Goal: Register for event/course

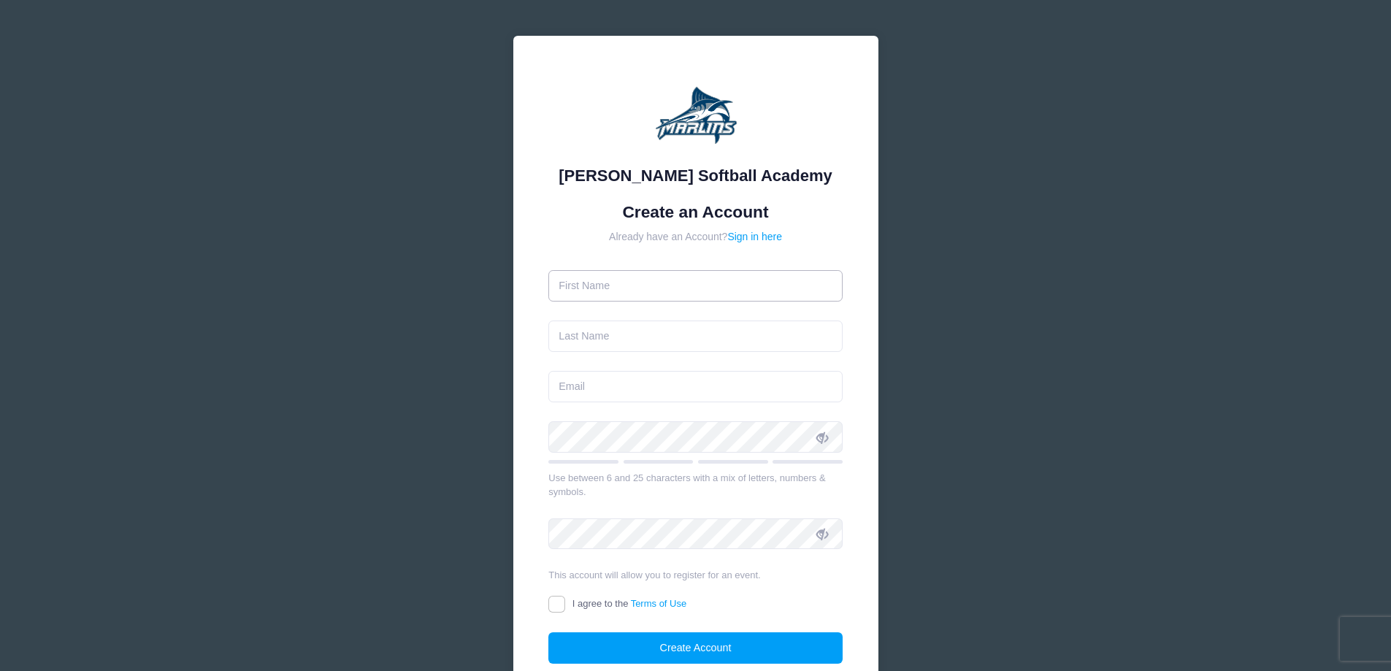
click at [655, 293] on input "text" at bounding box center [696, 285] width 294 height 31
type input "[PERSON_NAME]"
click at [636, 389] on input "email" at bounding box center [696, 386] width 294 height 31
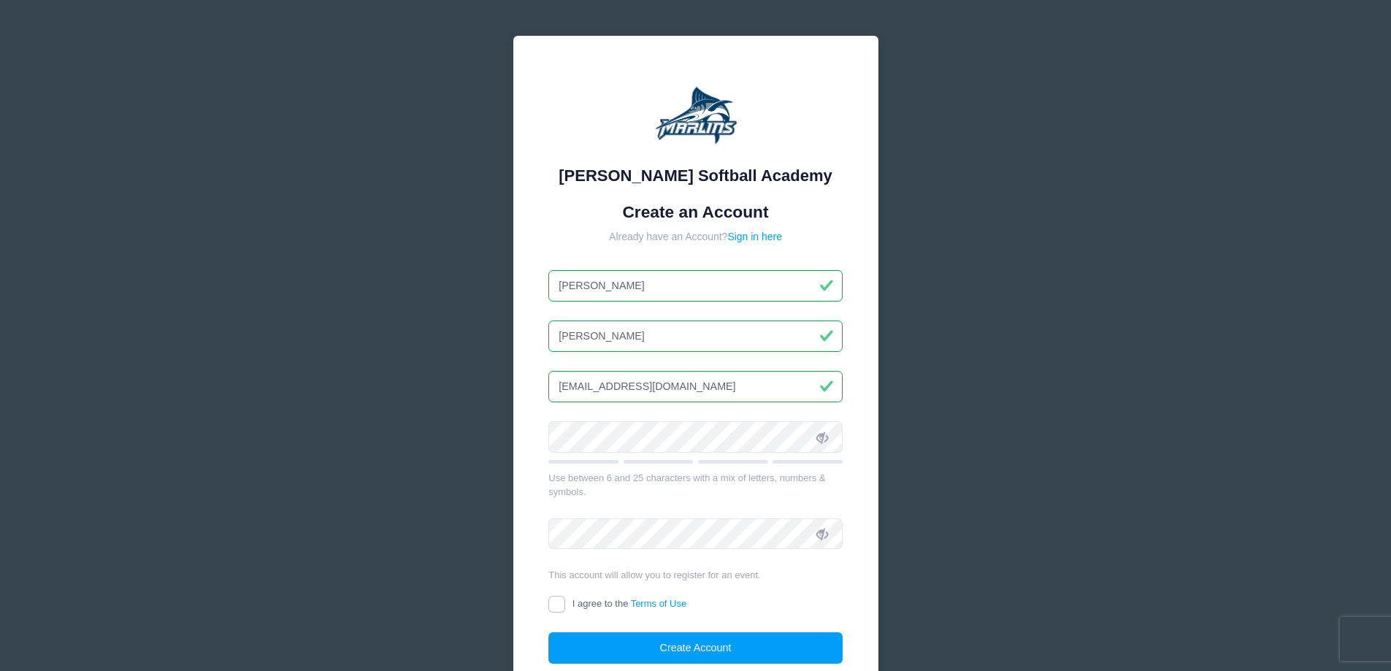
type input "[EMAIL_ADDRESS][DOMAIN_NAME]"
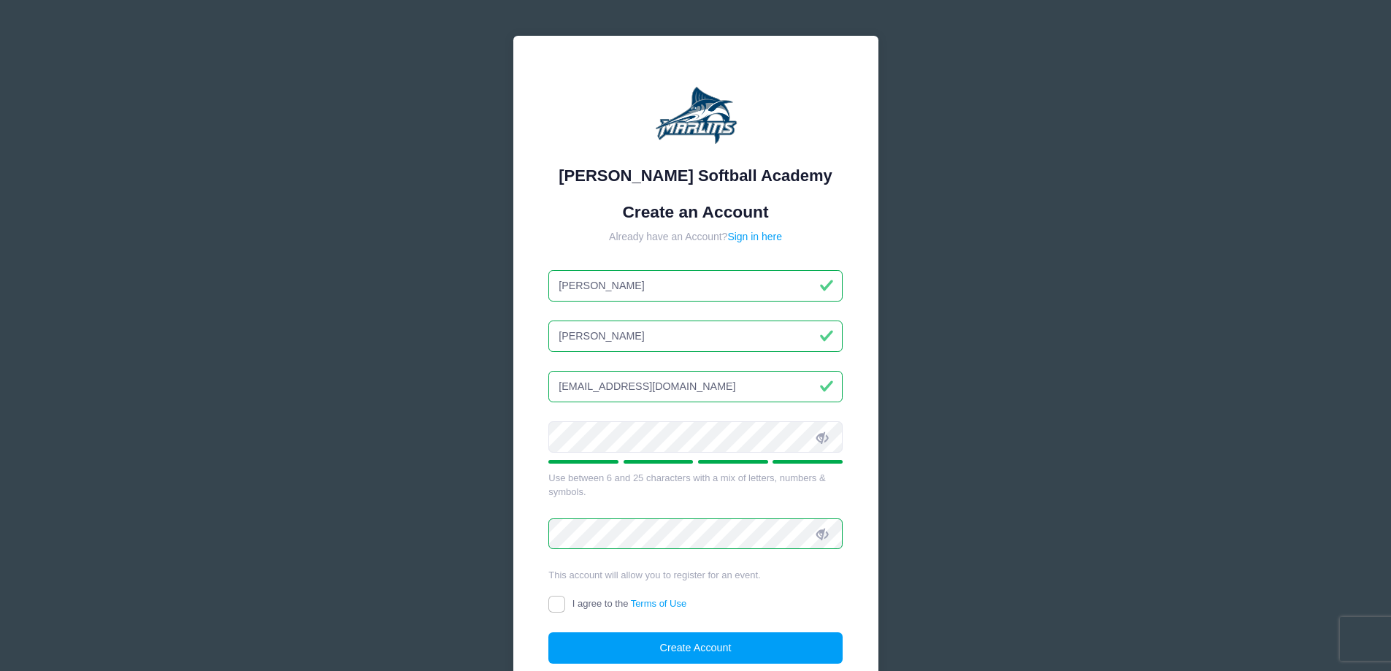
scroll to position [123, 0]
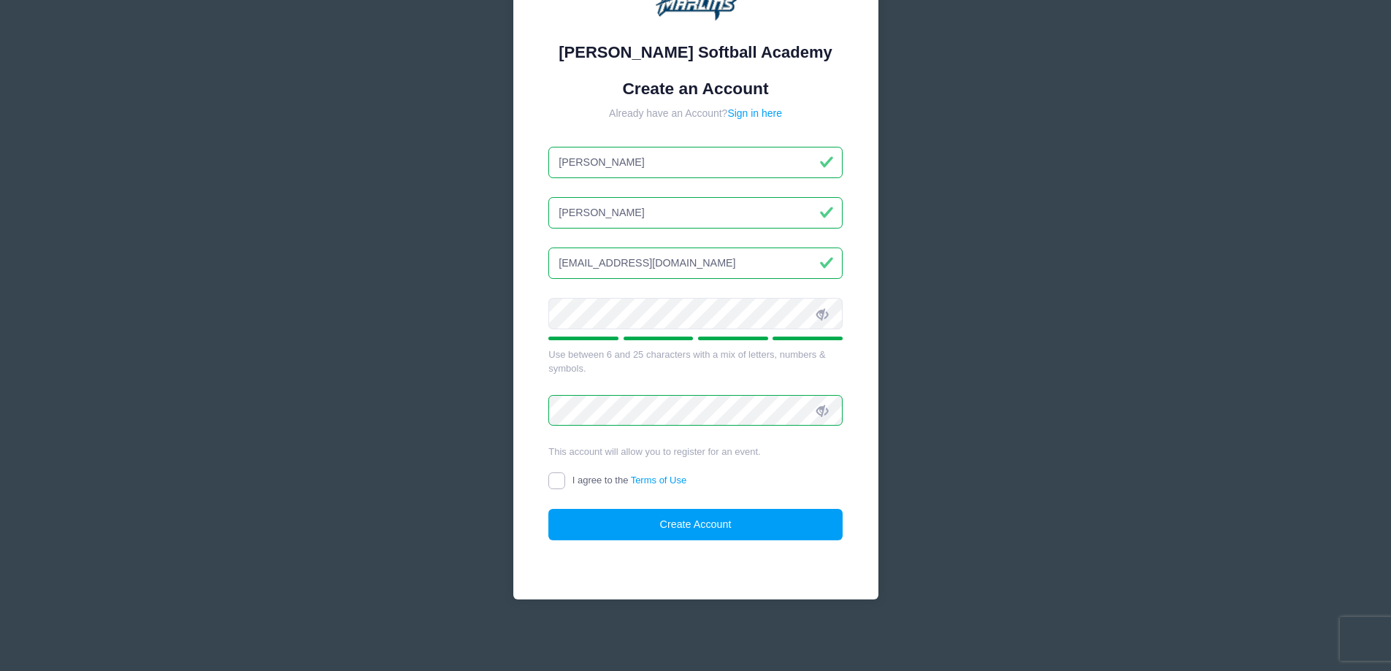
click at [558, 482] on input "I agree to the Terms of Use" at bounding box center [557, 481] width 17 height 17
checkbox input "true"
click at [708, 519] on button "Create Account" at bounding box center [696, 524] width 294 height 31
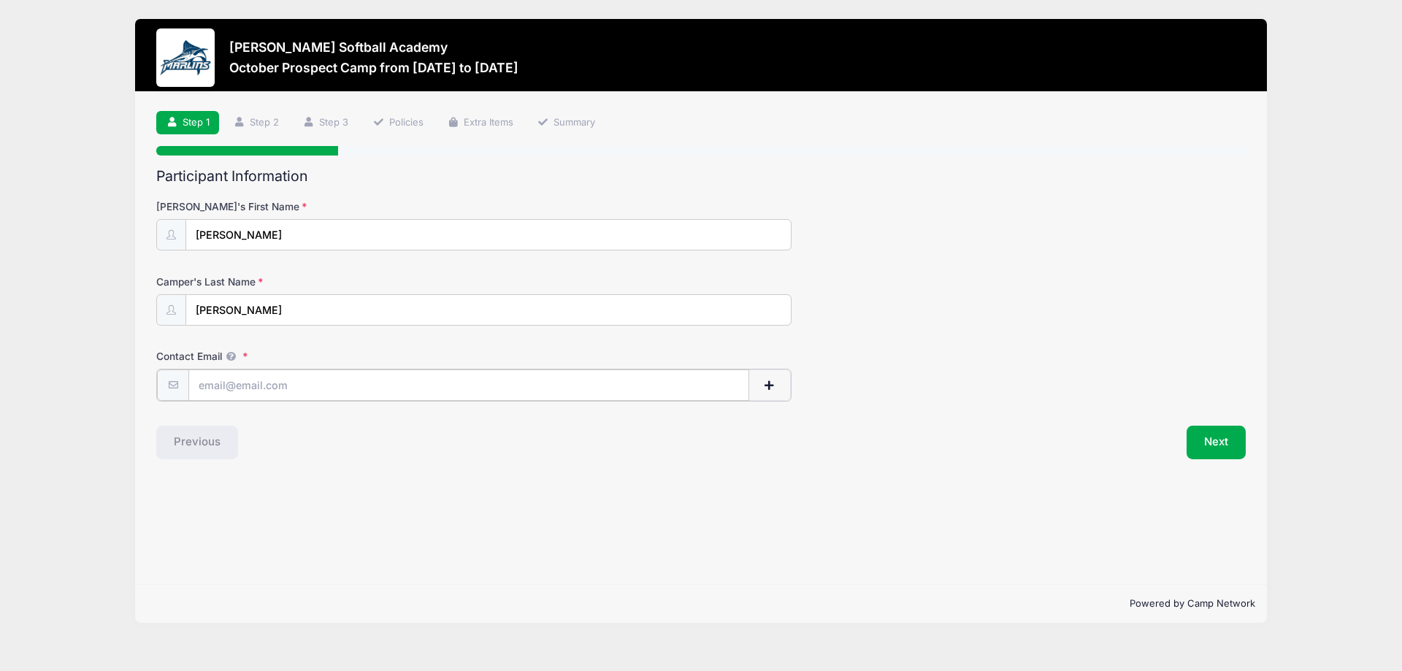
click at [276, 382] on input "Contact Email" at bounding box center [468, 385] width 561 height 31
click at [312, 386] on input "Contact Email" at bounding box center [468, 385] width 561 height 31
type input "pj_elwell06@outlook.com"
click at [1212, 452] on button "Next" at bounding box center [1216, 441] width 59 height 34
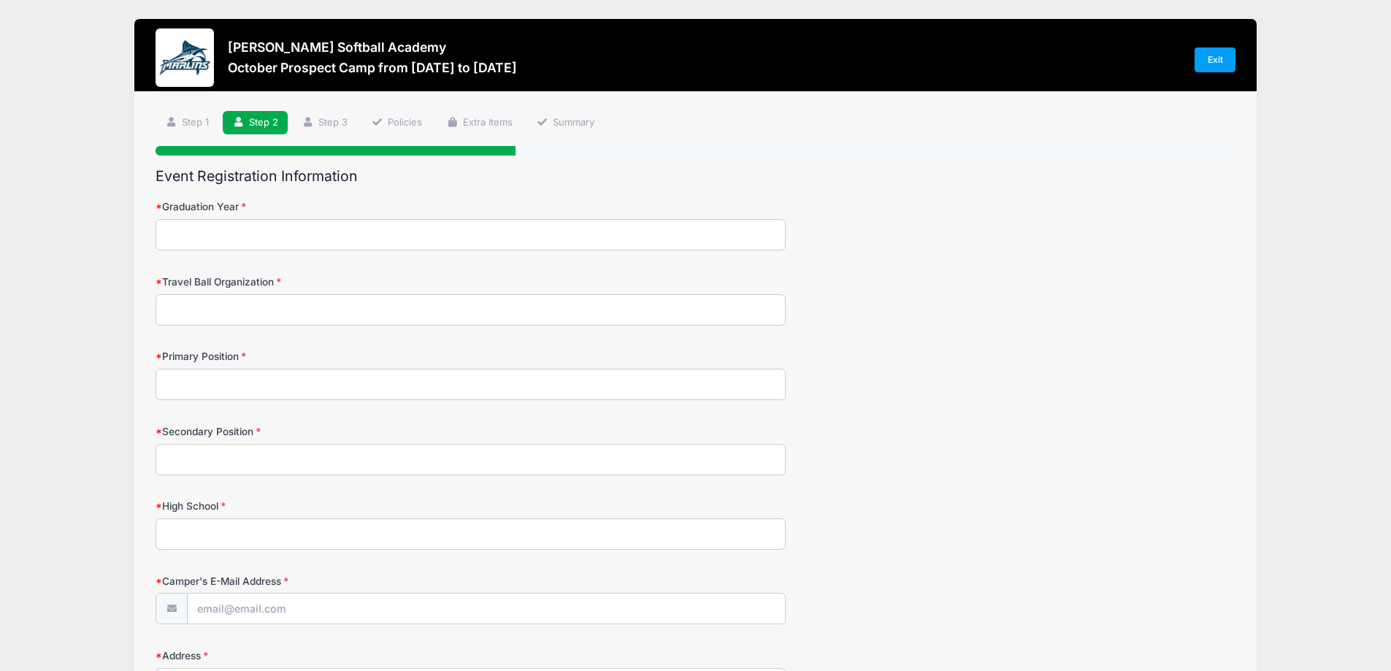
click at [245, 235] on input "Graduation Year" at bounding box center [471, 234] width 630 height 31
type input "2026"
click at [242, 305] on input "Travel Ball Organization" at bounding box center [471, 309] width 630 height 31
type input "Carolina Cardinals"
type input "Shortstop"
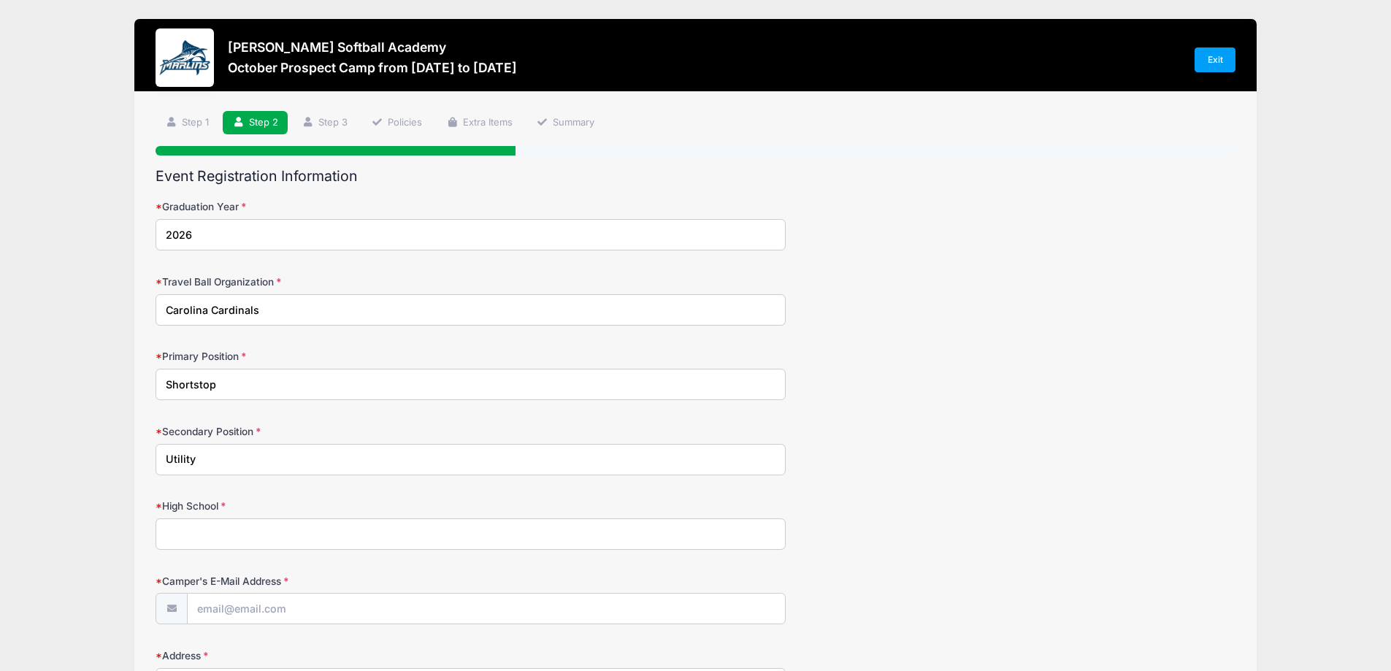
type input "Utility"
click at [274, 543] on input "High School" at bounding box center [471, 534] width 630 height 31
type input "A"
type input "Hough High School"
click at [178, 116] on link "Step 1" at bounding box center [187, 123] width 63 height 24
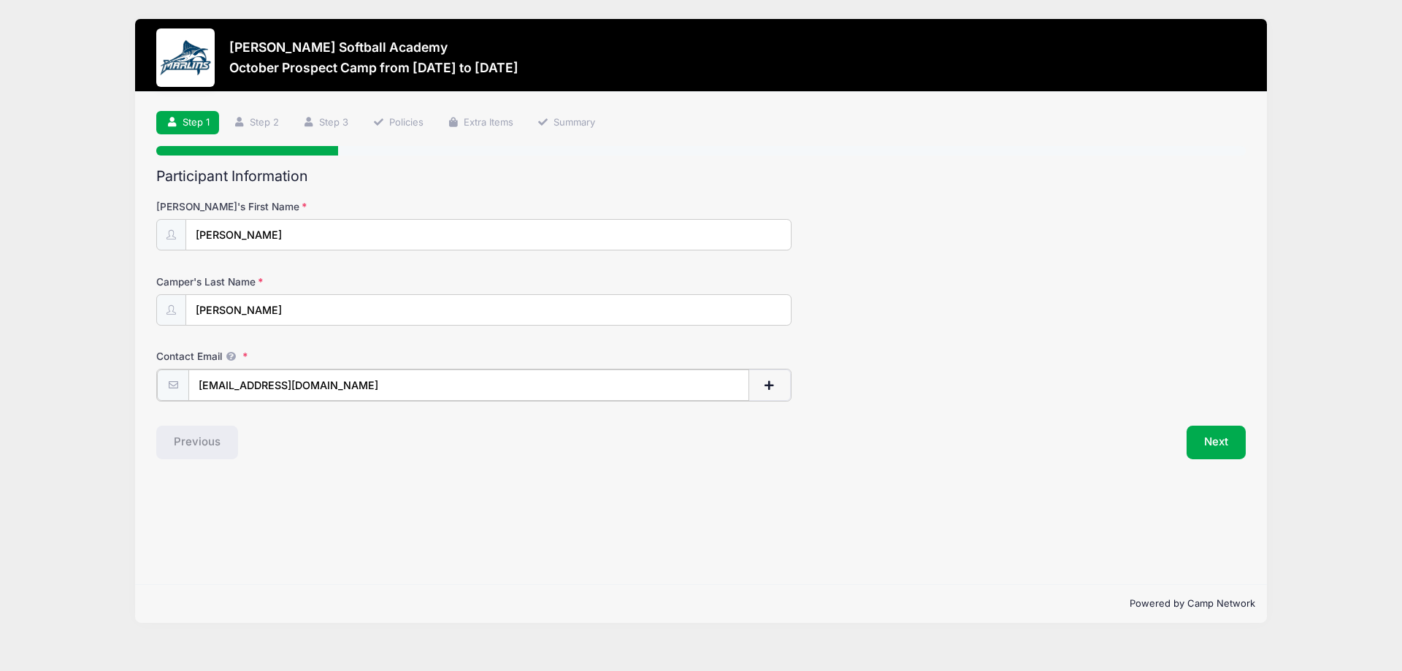
drag, startPoint x: 294, startPoint y: 376, endPoint x: 152, endPoint y: 355, distance: 143.3
click at [152, 354] on div "Step 1 /7 Step 1 Step 2 Step 3 Policies Extra Items Summary Participant Informa…" at bounding box center [701, 338] width 1132 height 493
type input "[EMAIL_ADDRESS][DOMAIN_NAME]"
click at [1221, 454] on button "Next" at bounding box center [1216, 441] width 59 height 34
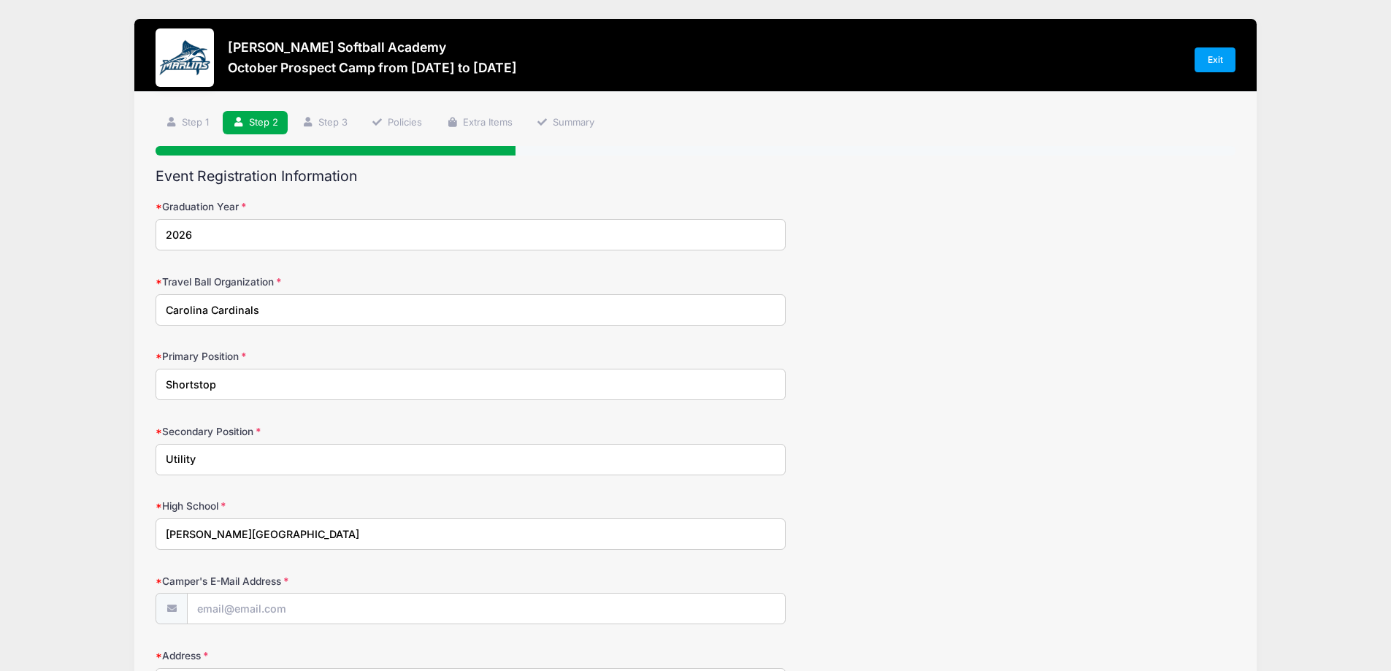
scroll to position [146, 0]
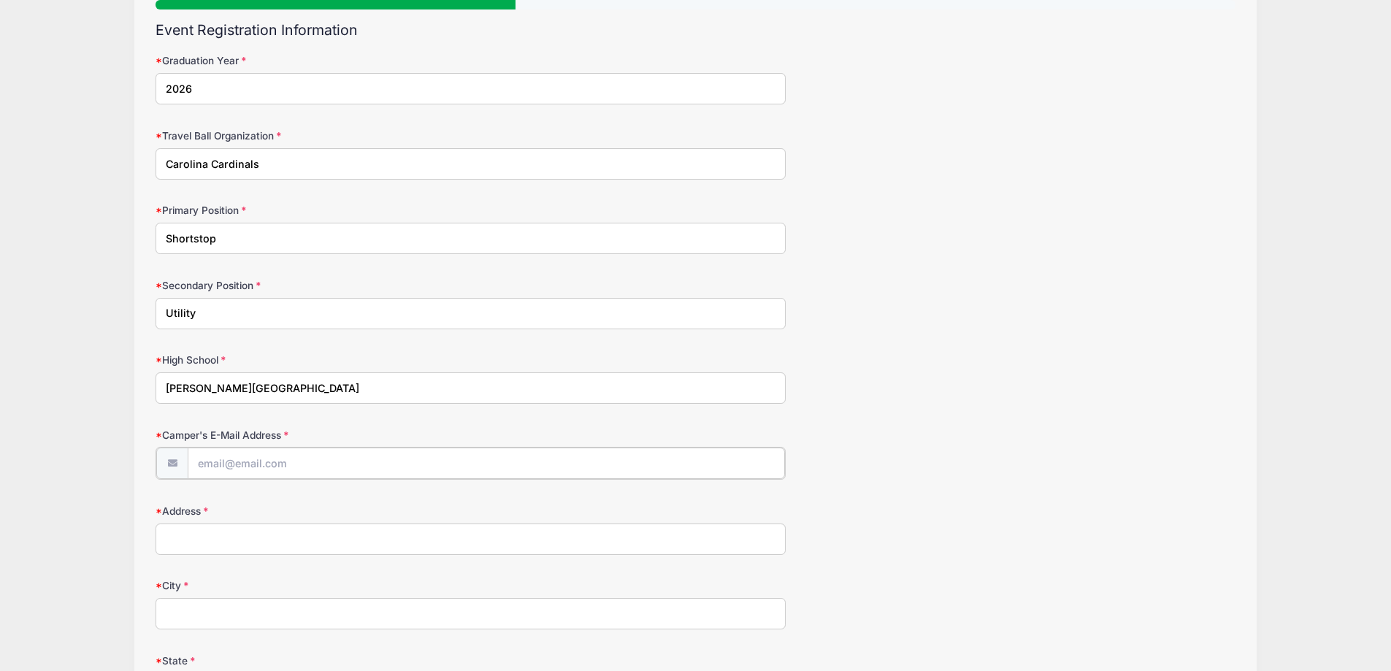
click at [241, 472] on input "Camper's E-Mail Address" at bounding box center [486, 463] width 597 height 31
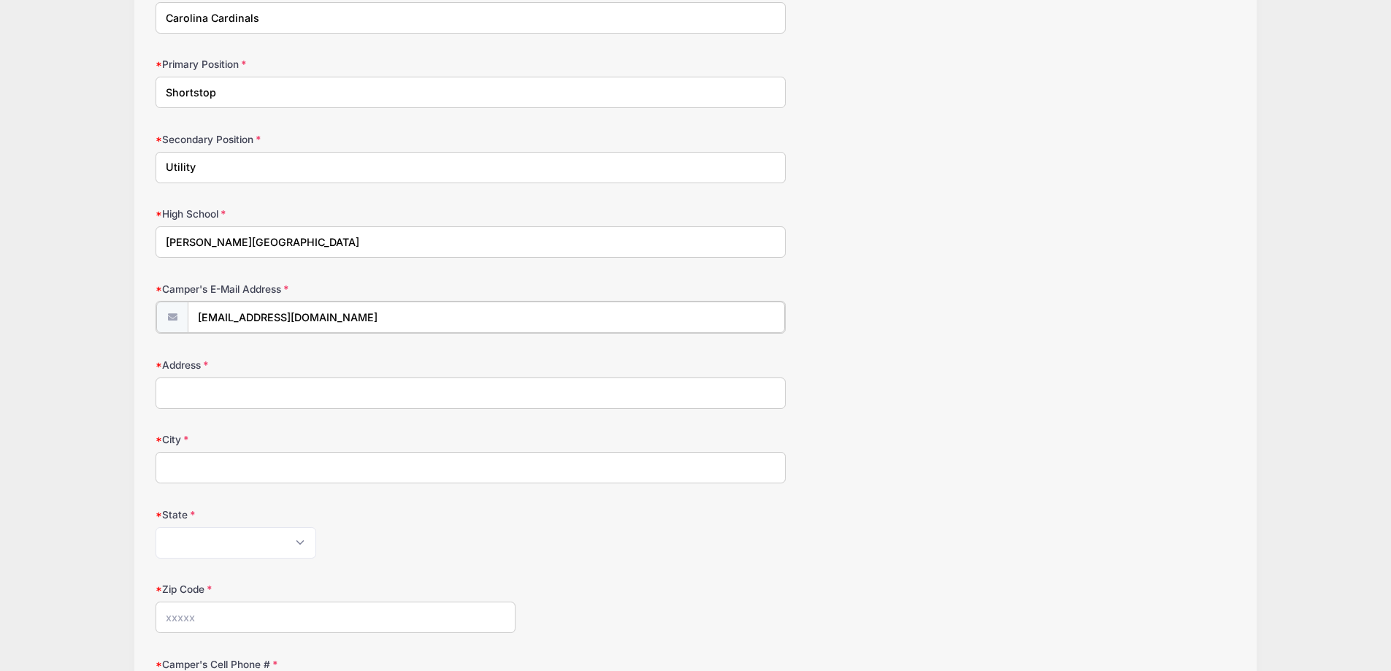
type input "pj_elwell06@outlook.com"
click at [232, 395] on input "Address" at bounding box center [471, 391] width 630 height 31
type input "8808 Cherry Blossom"
type input "CARY"
select select "NC"
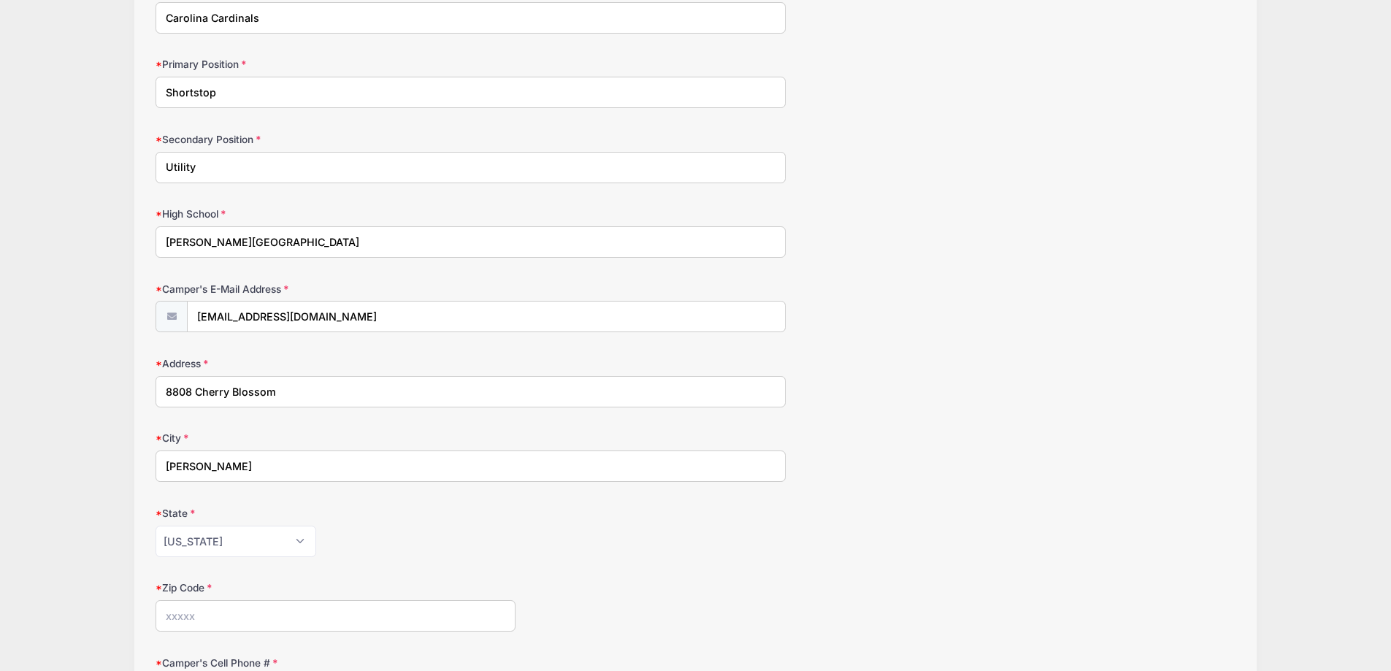
type input "27511"
type input "(919) 906-2926"
click at [363, 383] on input "8808 Cherry Blossom" at bounding box center [471, 391] width 630 height 31
type input "8808 Cherry Blossom"
type input "Cornelius"
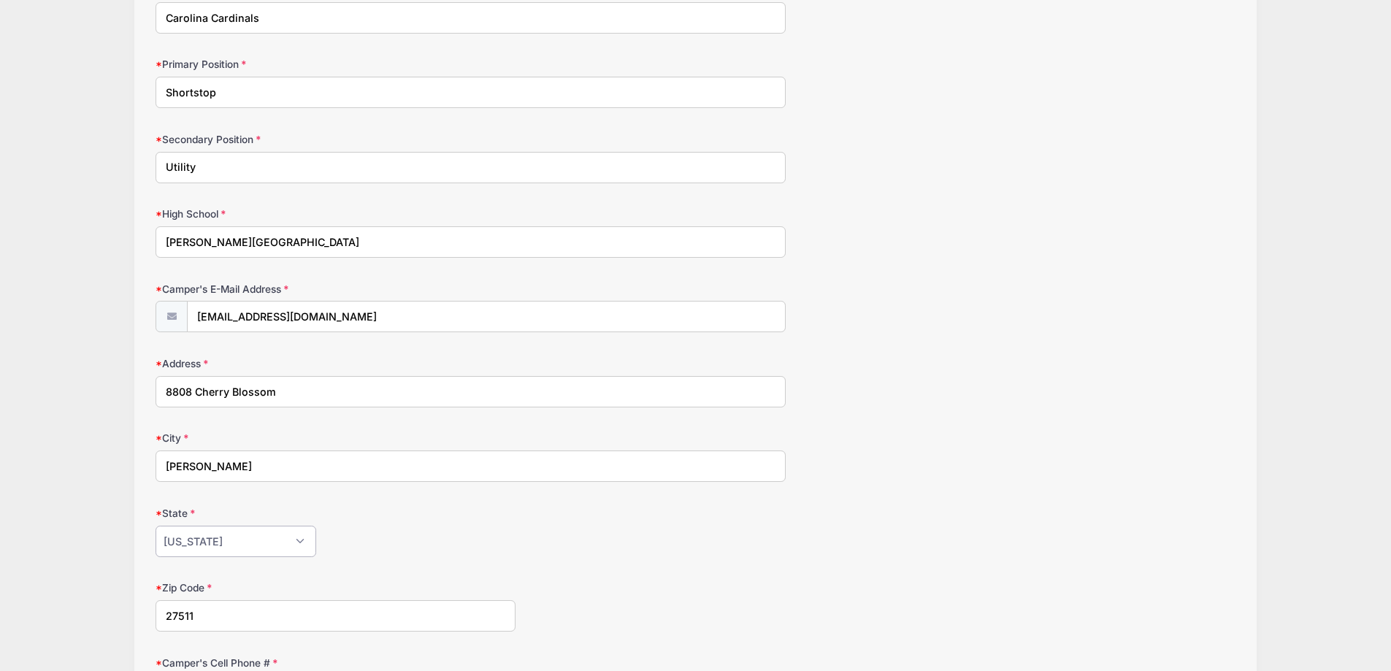
select select "NC"
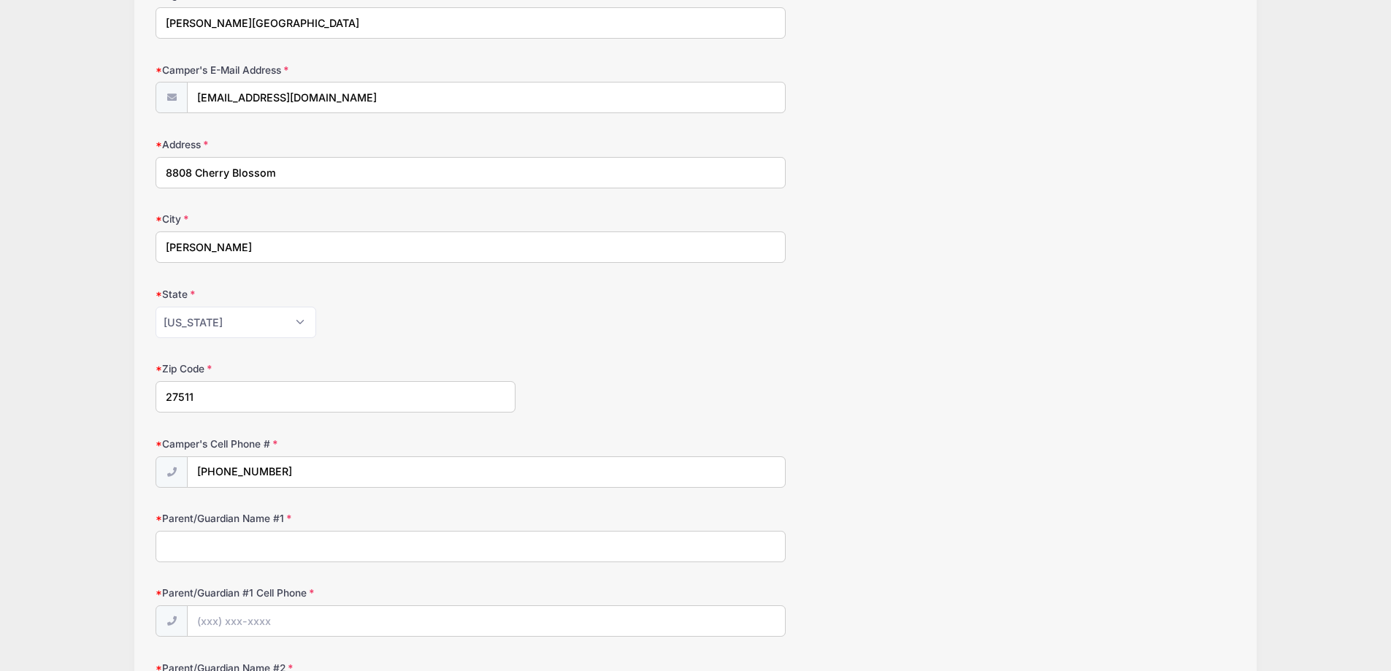
drag, startPoint x: 213, startPoint y: 402, endPoint x: 124, endPoint y: 392, distance: 89.0
click at [125, 392] on div "Marlin Softball Academy October Prospect Camp from 10/05 to 10/05/2025 Exit Ste…" at bounding box center [696, 274] width 1348 height 1570
type input "28031"
type input "(704) 574-6893"
click at [249, 558] on input "Parent/Guardian Name #1" at bounding box center [471, 546] width 630 height 31
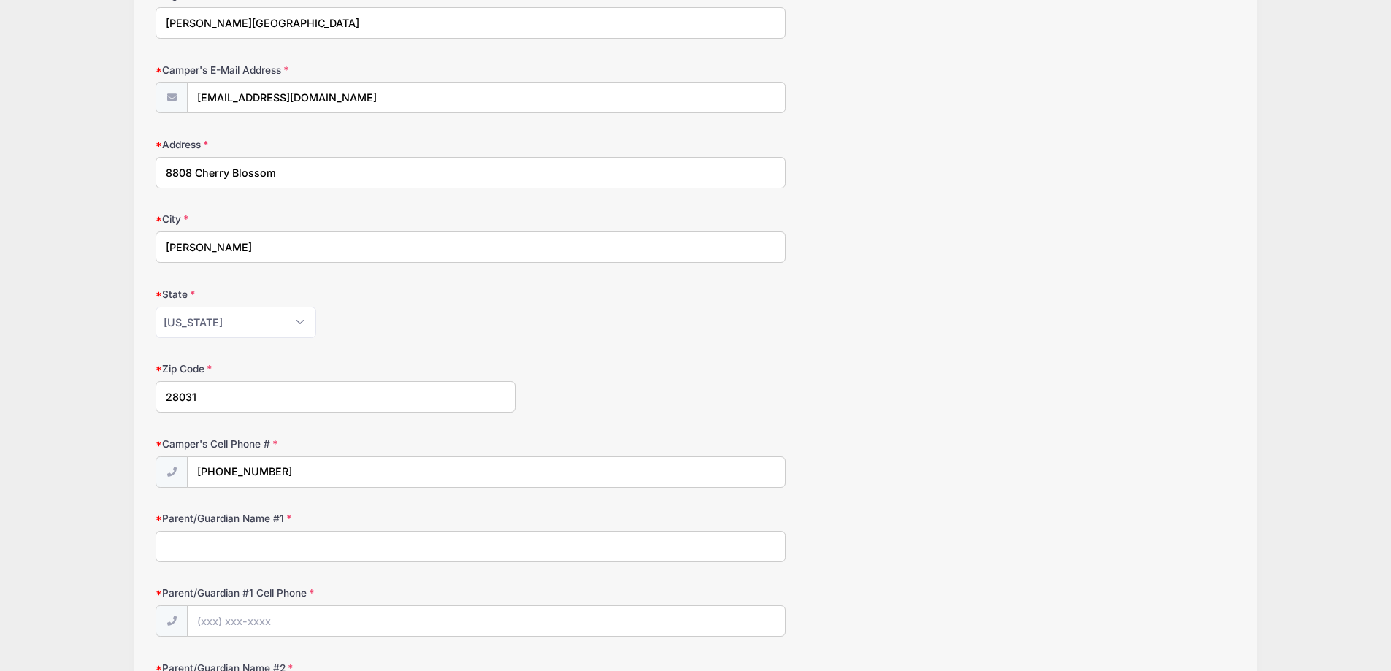
click at [249, 547] on input "Parent/Guardian Name #1" at bounding box center [471, 546] width 630 height 31
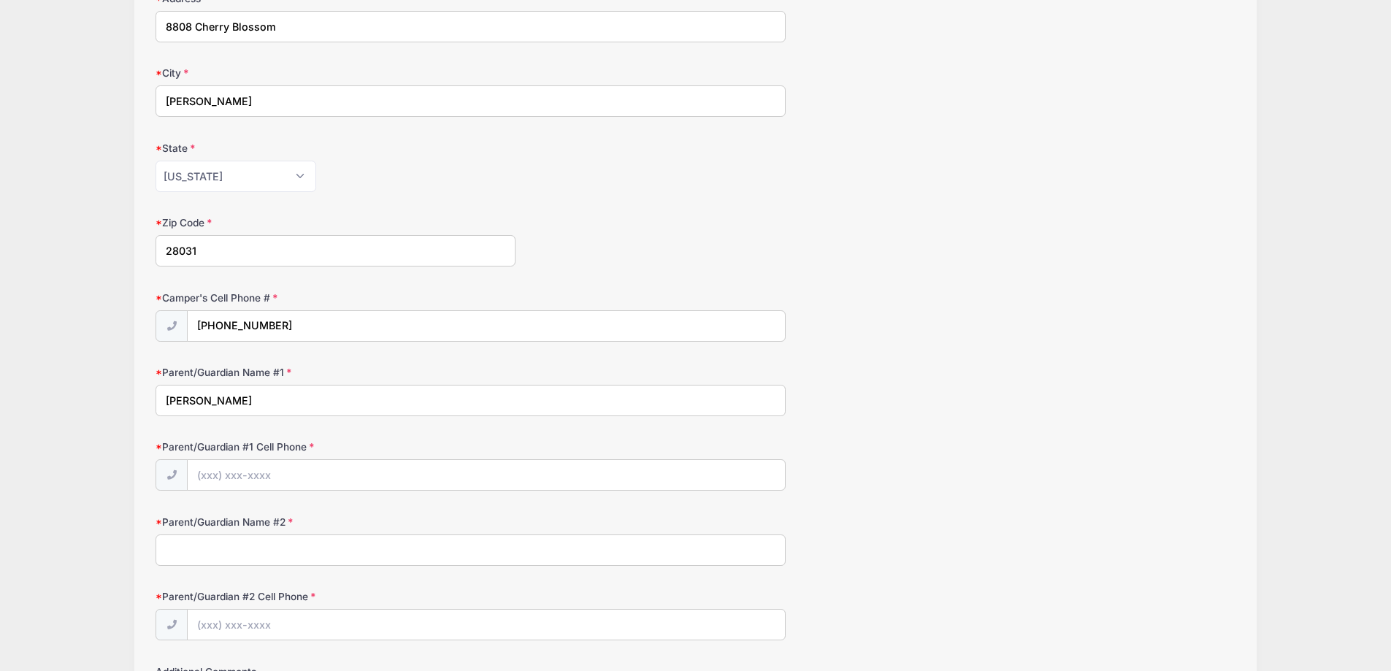
type input "Todd Elwell"
click at [213, 469] on input "Parent/Guardian #1 Cell Phone" at bounding box center [486, 475] width 597 height 31
type input "(919) 906-2926"
click at [243, 553] on input "Parent/Guardian Name #2" at bounding box center [471, 550] width 630 height 31
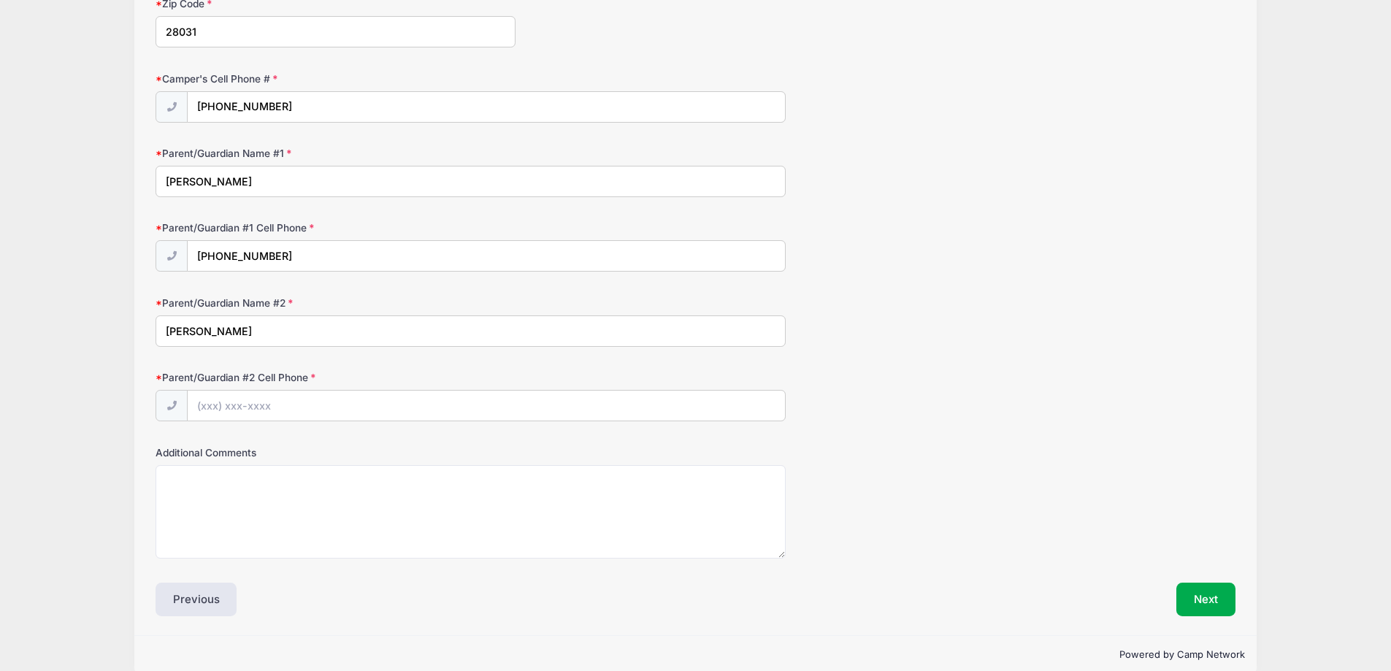
type input "Amy Elwell"
click at [249, 397] on input "Parent/Guardian #2 Cell Phone" at bounding box center [486, 406] width 597 height 31
type input "(919) 906-6195"
click at [961, 451] on div "Additional Comments" at bounding box center [696, 503] width 1080 height 114
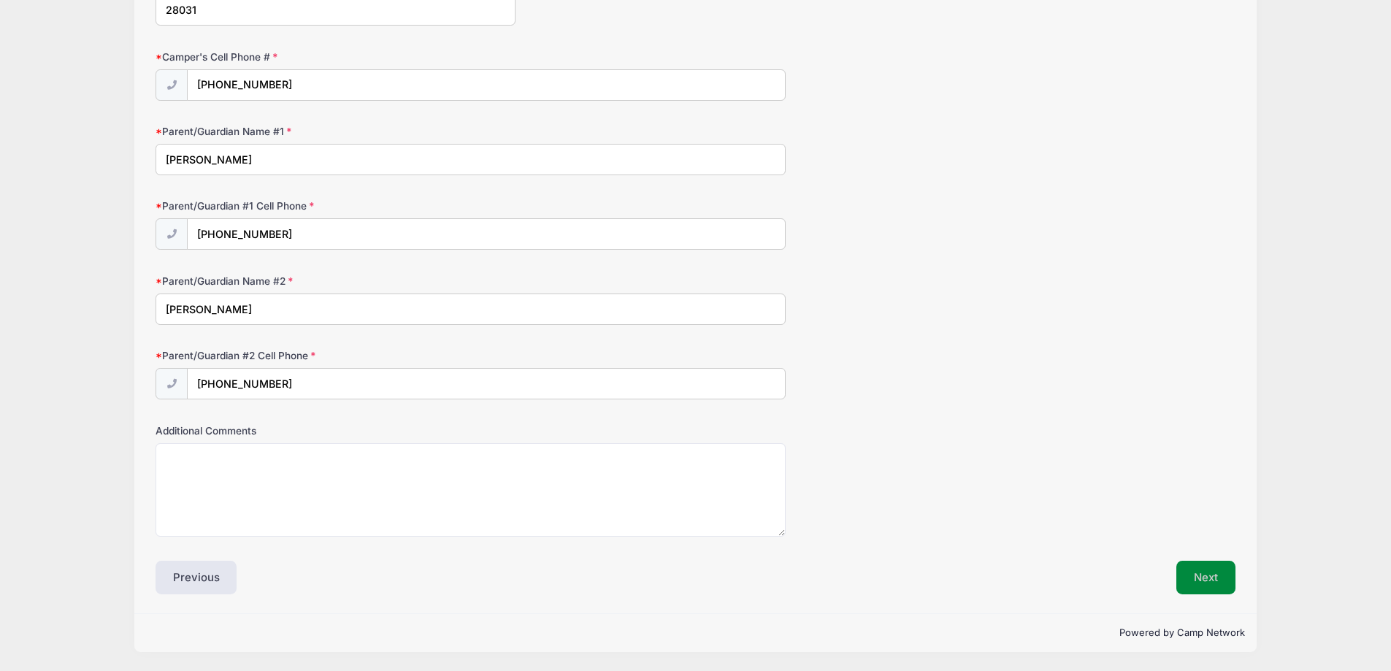
drag, startPoint x: 1212, startPoint y: 574, endPoint x: 1160, endPoint y: 559, distance: 54.1
click at [1211, 574] on button "Next" at bounding box center [1206, 578] width 59 height 34
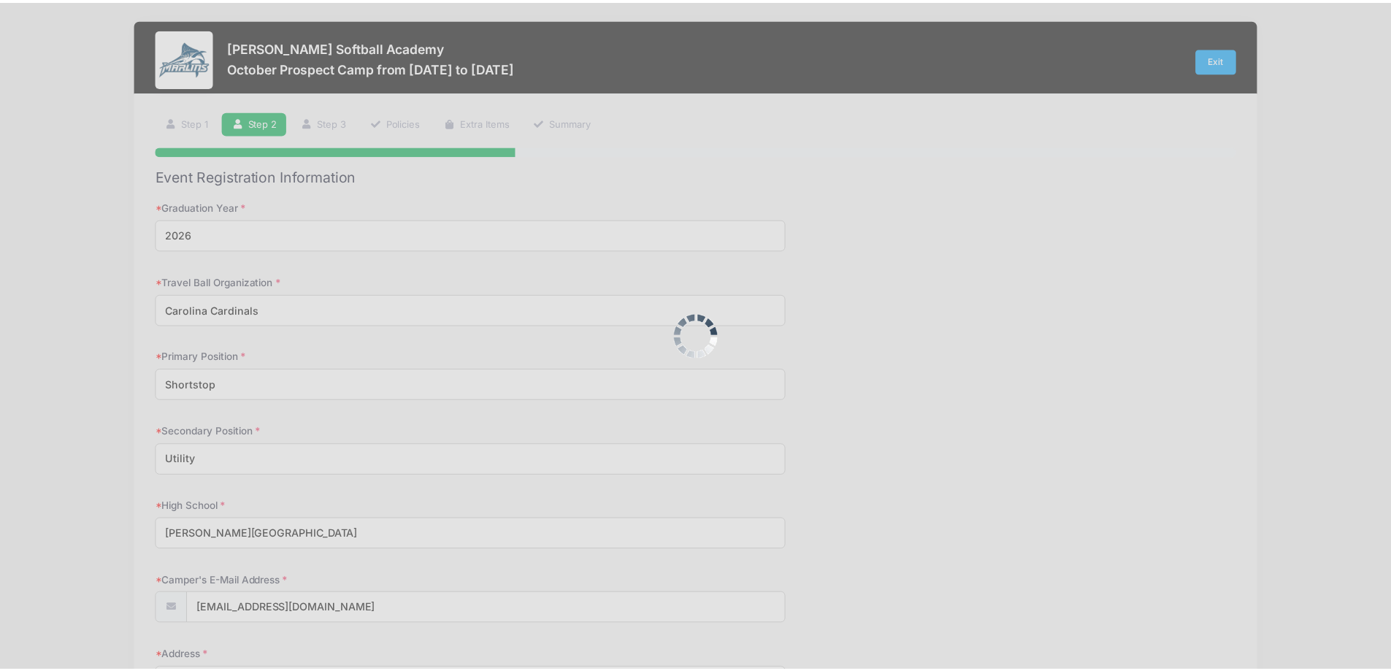
scroll to position [0, 0]
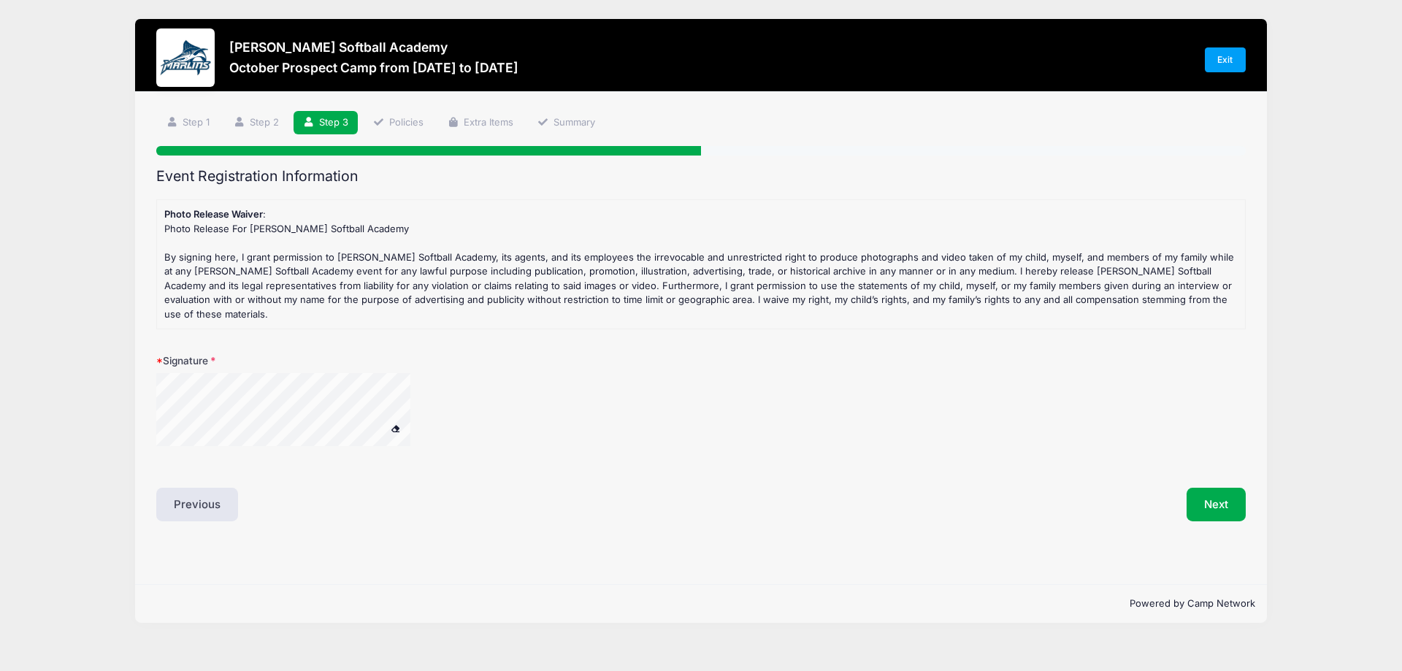
click at [386, 416] on div at bounding box center [302, 411] width 292 height 77
click at [1208, 488] on button "Next" at bounding box center [1216, 505] width 59 height 34
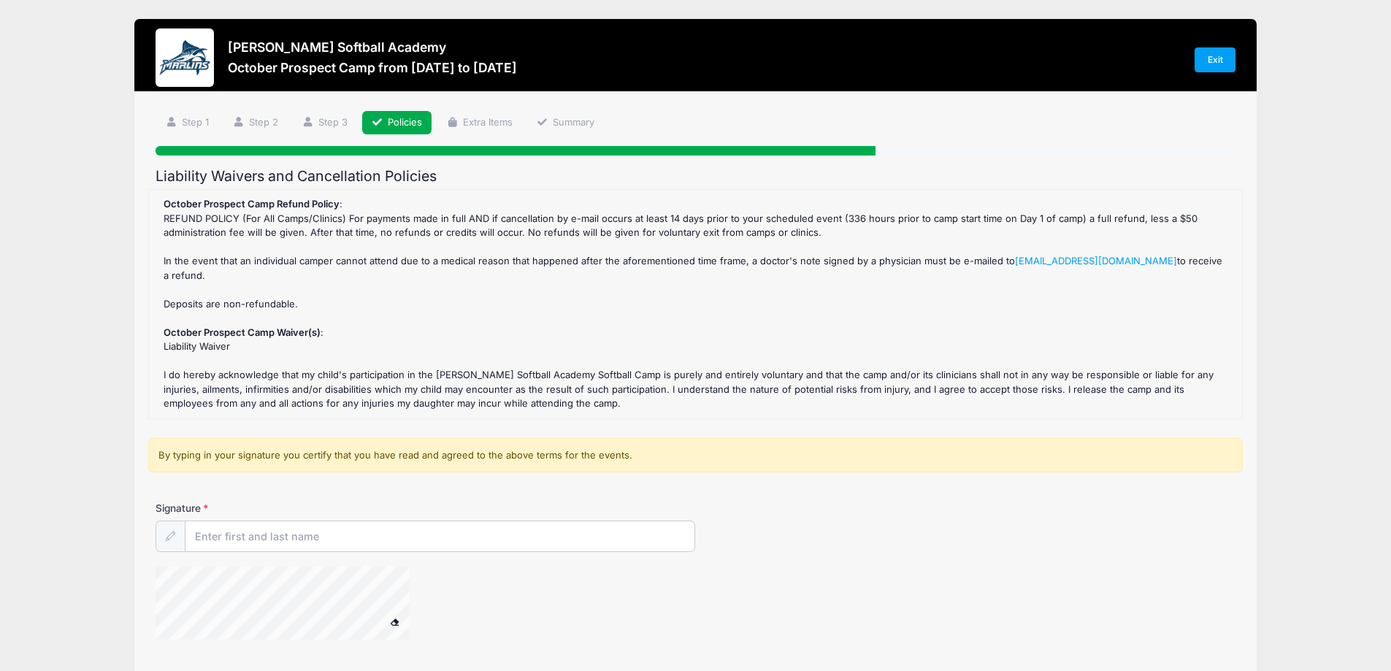
scroll to position [73, 0]
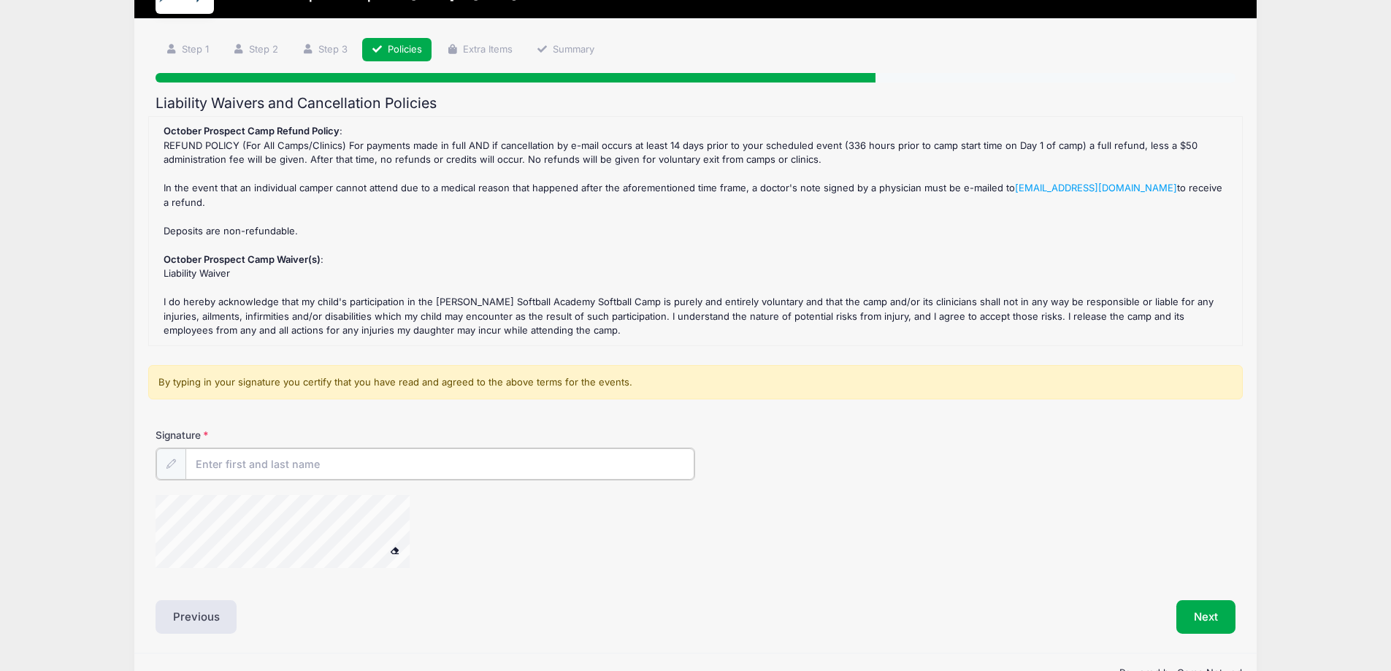
click at [232, 459] on input "Signature" at bounding box center [441, 463] width 510 height 31
type input "Todd Elwell"
click at [386, 548] on div at bounding box center [302, 532] width 292 height 77
click at [1205, 609] on button "Next" at bounding box center [1206, 616] width 59 height 34
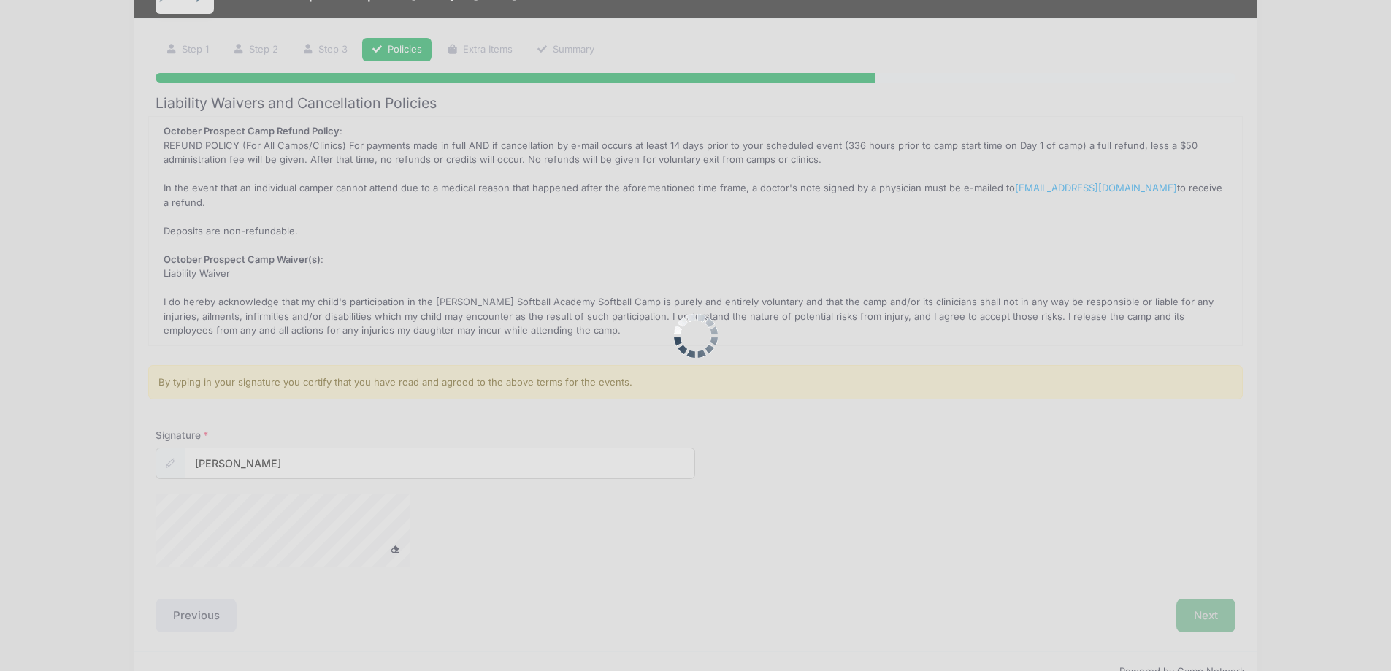
scroll to position [0, 0]
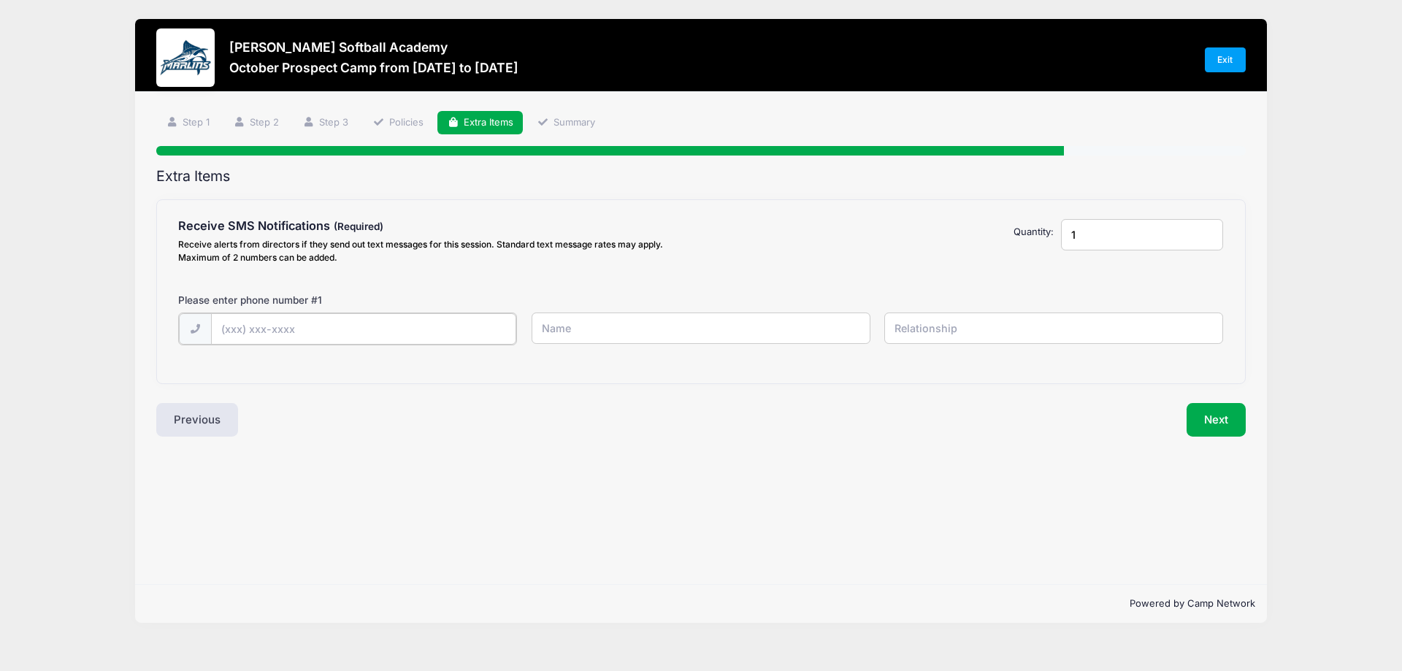
click at [0, 0] on input "text" at bounding box center [0, 0] width 0 height 0
type input "(919) 906-2926"
type input "Todd Elwell"
type input "Father"
click at [1213, 408] on button "Next" at bounding box center [1216, 419] width 59 height 34
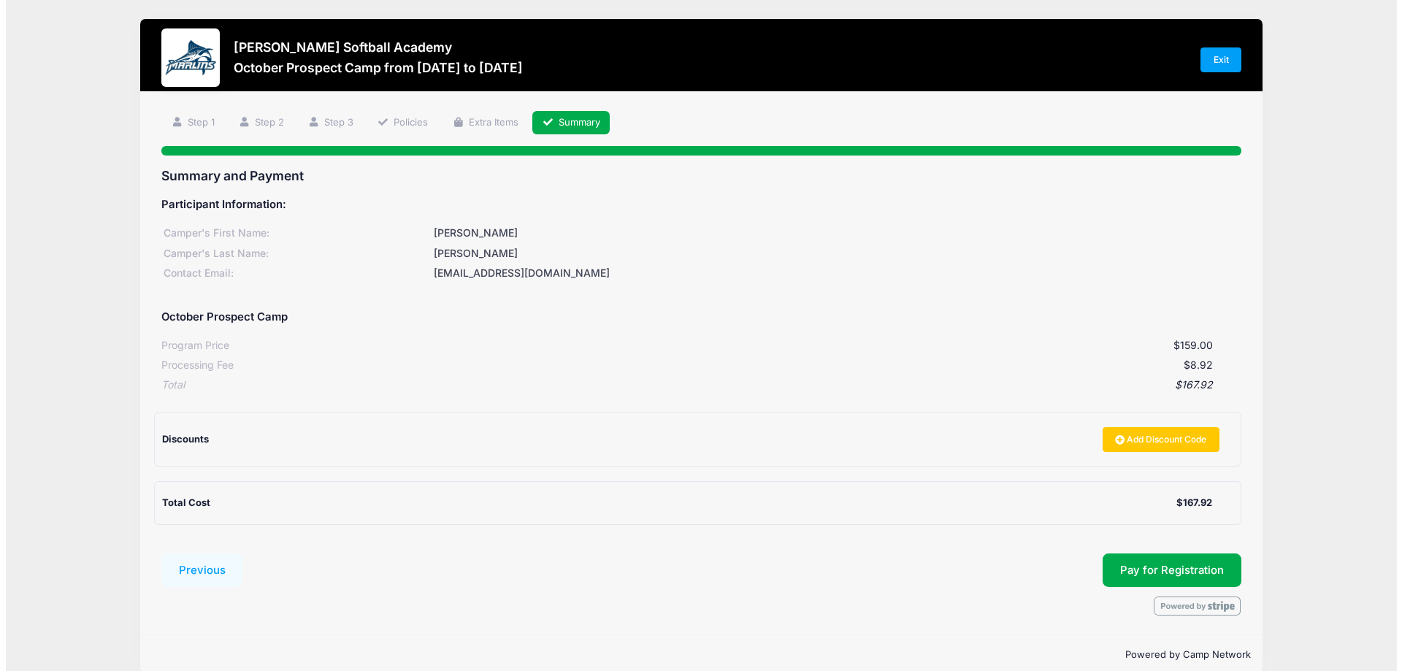
scroll to position [21, 0]
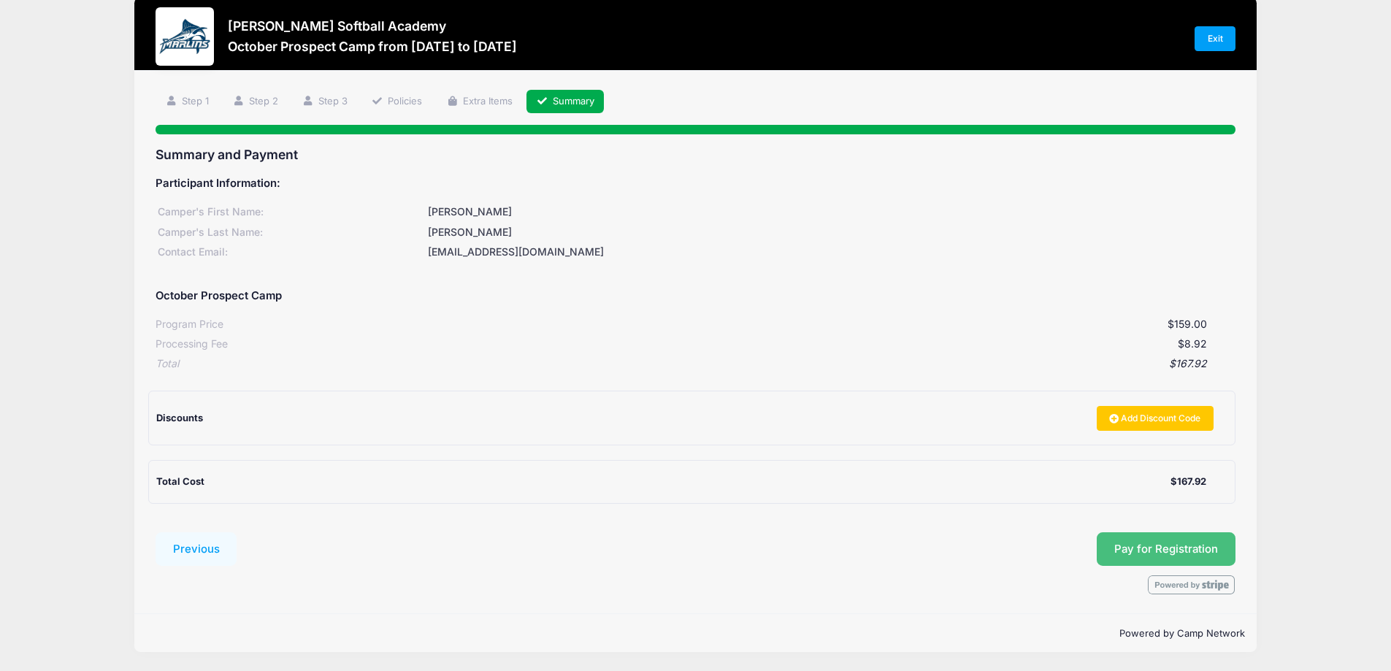
click at [1142, 546] on span "Pay for Registration" at bounding box center [1167, 549] width 104 height 13
